Goal: Information Seeking & Learning: Learn about a topic

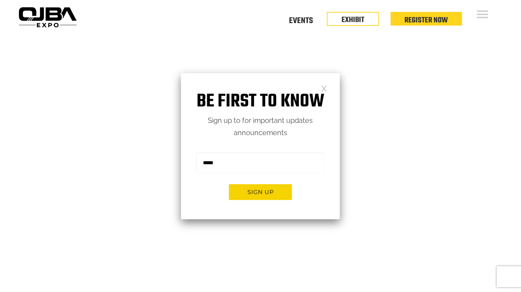
click at [326, 89] on link at bounding box center [324, 88] width 6 height 6
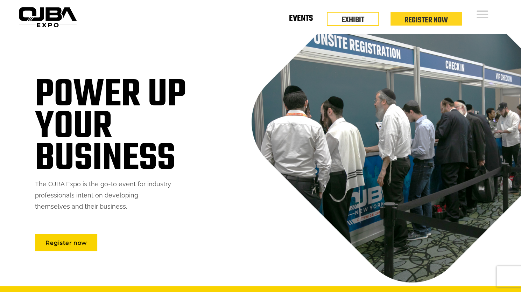
click at [303, 20] on link "Events" at bounding box center [301, 20] width 24 height 2
